Goal: Transaction & Acquisition: Obtain resource

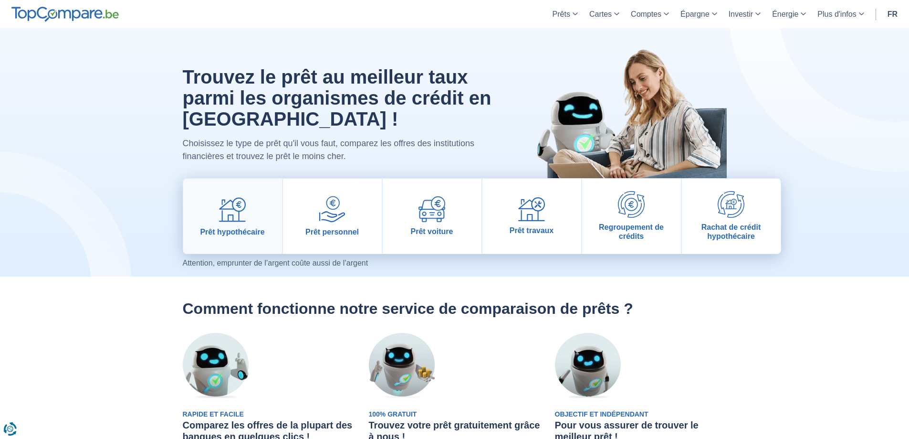
click at [233, 213] on img at bounding box center [232, 209] width 27 height 27
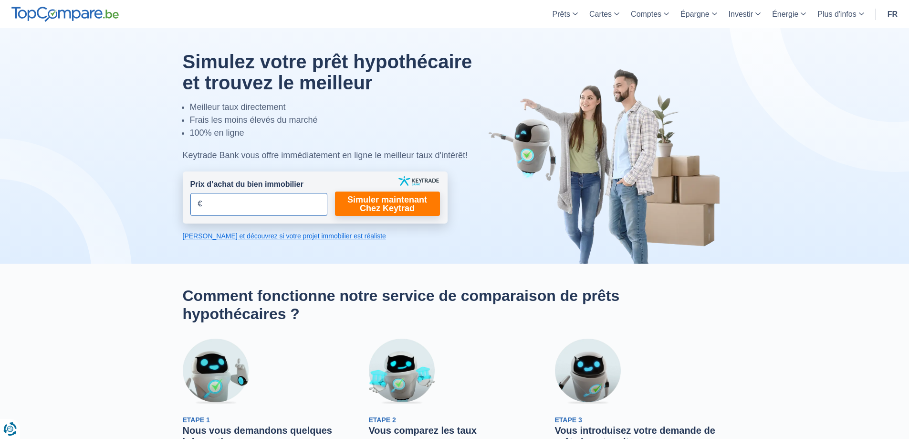
click at [263, 203] on input "Prix d’achat du bien immobilier" at bounding box center [258, 204] width 137 height 23
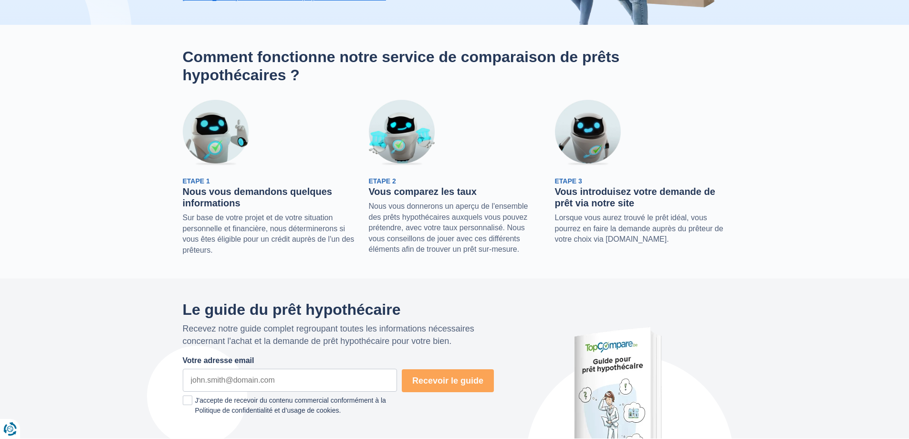
scroll to position [48, 0]
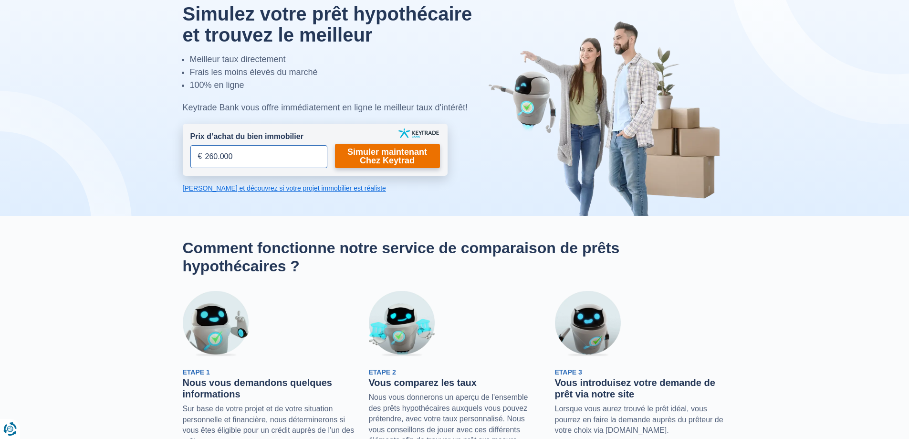
type input "260.000"
click at [404, 156] on link "Simuler maintenant Chez Keytrad" at bounding box center [387, 156] width 105 height 24
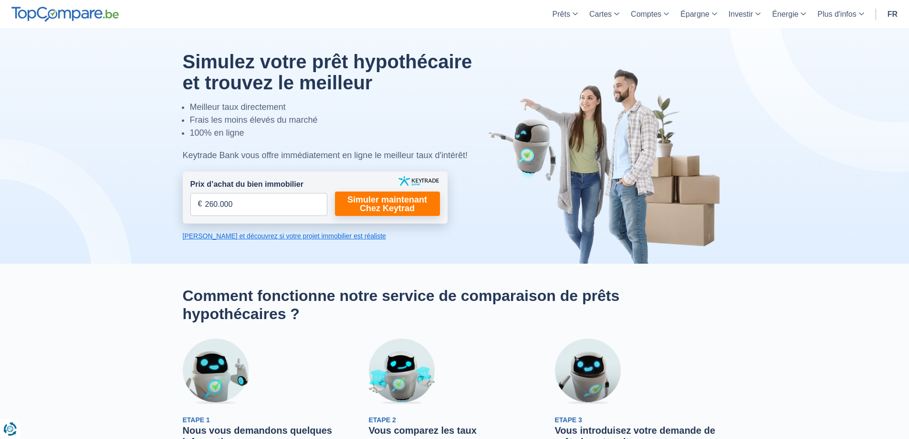
click at [311, 236] on link "Calculez et découvrez si votre projet immobilier est réaliste" at bounding box center [315, 236] width 265 height 10
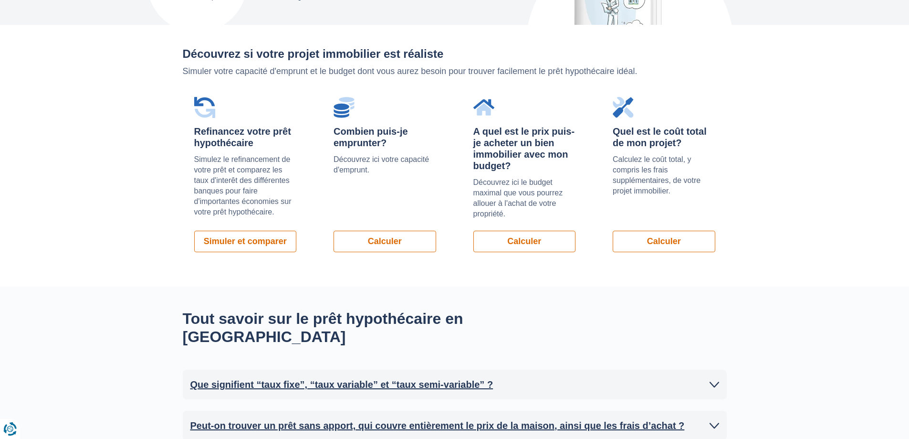
scroll to position [658, 0]
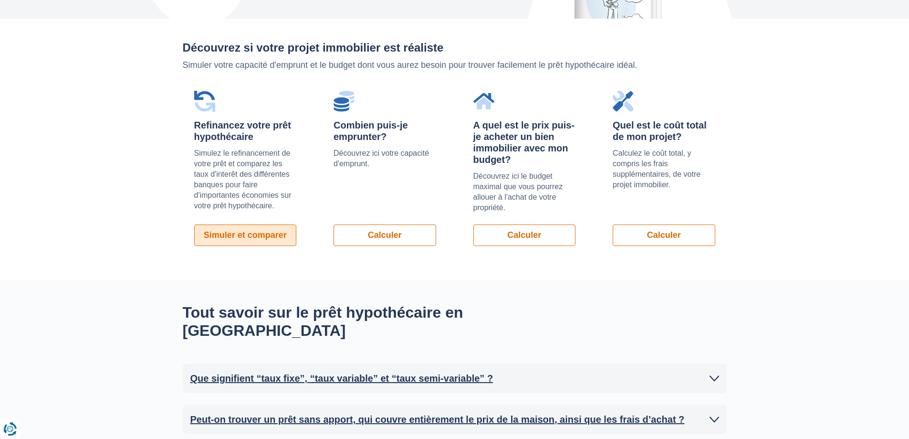
click at [252, 224] on link "Simuler et comparer" at bounding box center [245, 234] width 103 height 21
